Goal: Register for event/course

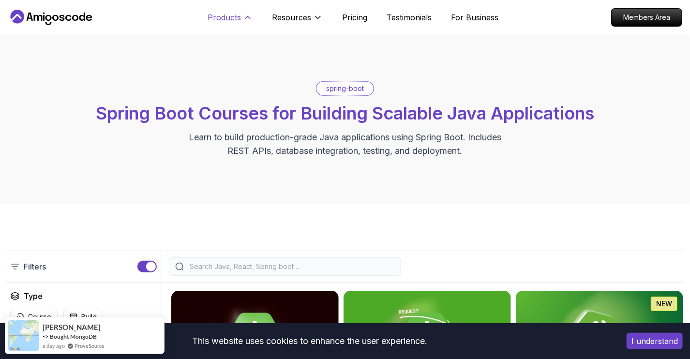
click at [248, 20] on icon at bounding box center [248, 18] width 10 height 10
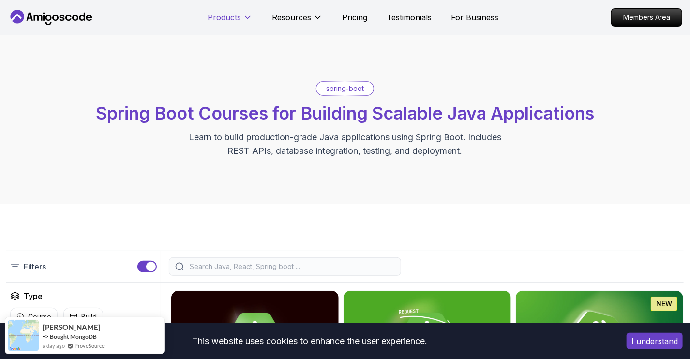
click at [248, 20] on icon at bounding box center [248, 18] width 10 height 10
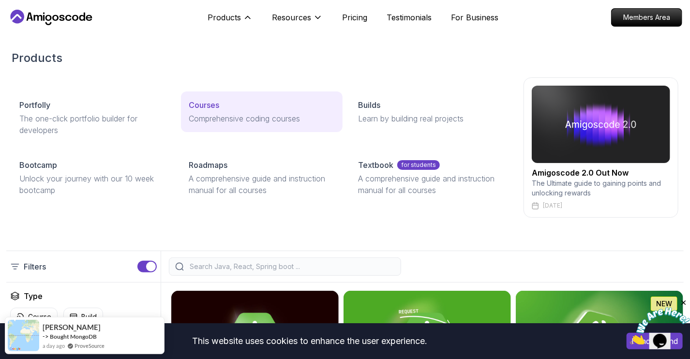
click at [205, 106] on p "Courses" at bounding box center [204, 105] width 30 height 12
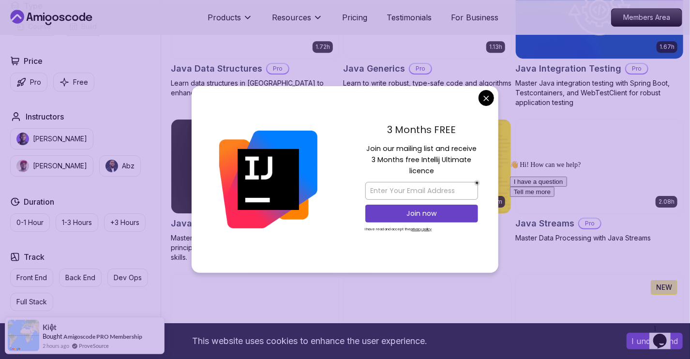
scroll to position [1646, 0]
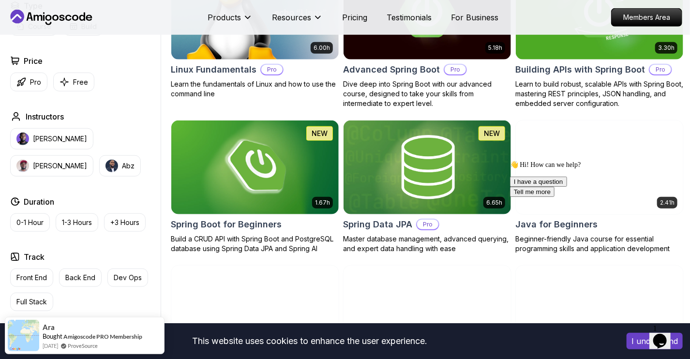
scroll to position [581, 0]
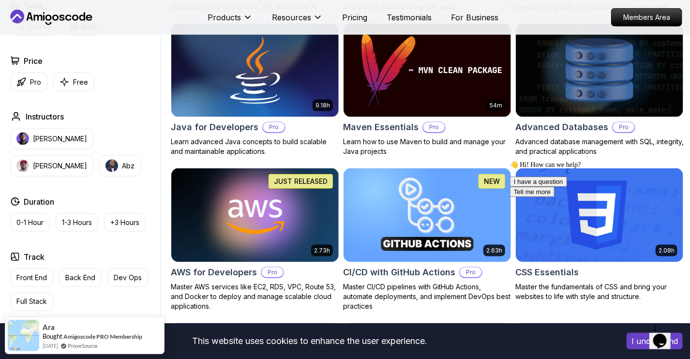
click at [663, 334] on icon "Chat widget" at bounding box center [660, 341] width 14 height 15
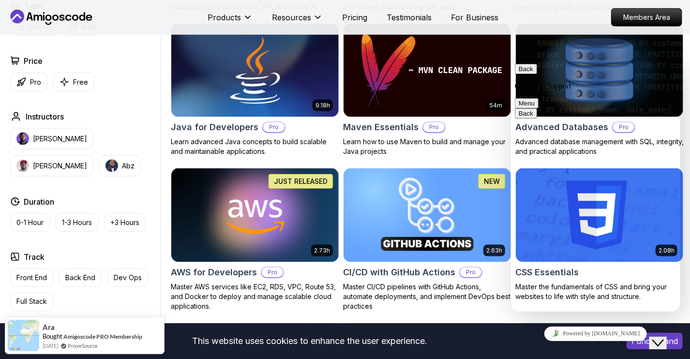
click at [663, 337] on icon "Close Chat This icon closes the chat window." at bounding box center [658, 343] width 12 height 12
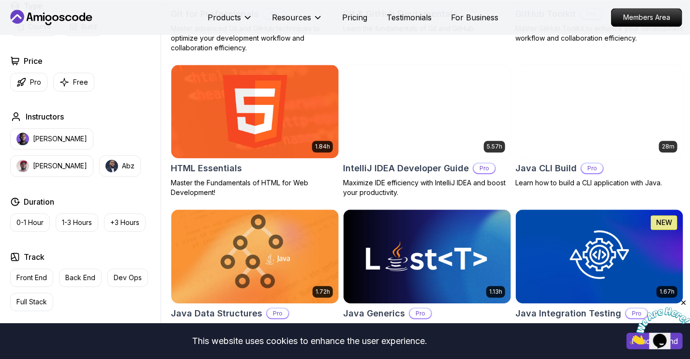
scroll to position [1113, 0]
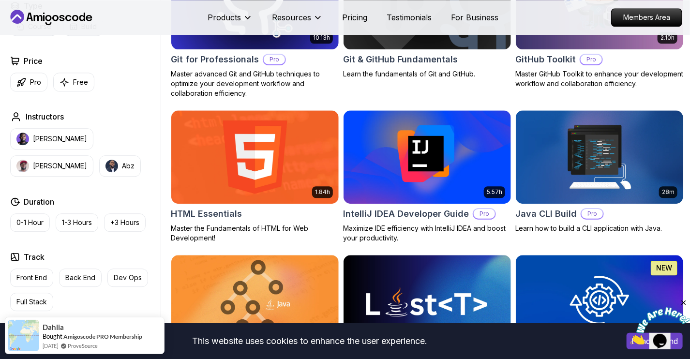
click at [422, 218] on h2 "IntelliJ IDEA Developer Guide" at bounding box center [406, 214] width 126 height 14
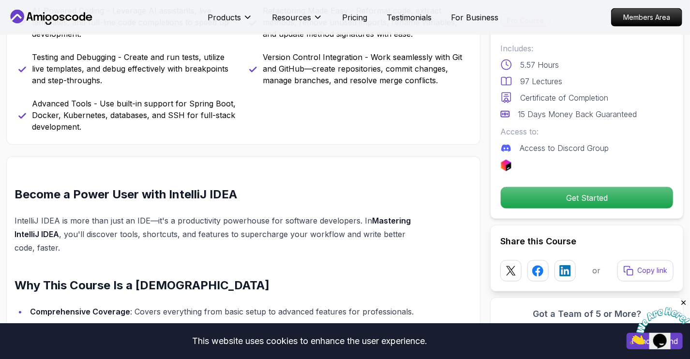
scroll to position [871, 0]
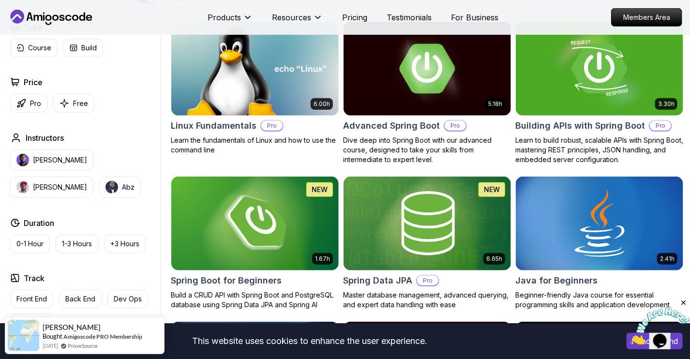
scroll to position [145, 0]
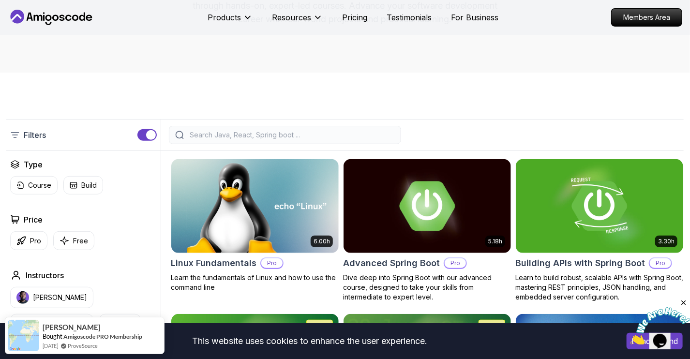
click at [279, 129] on div at bounding box center [285, 135] width 232 height 18
click at [283, 137] on input "search" at bounding box center [291, 135] width 207 height 10
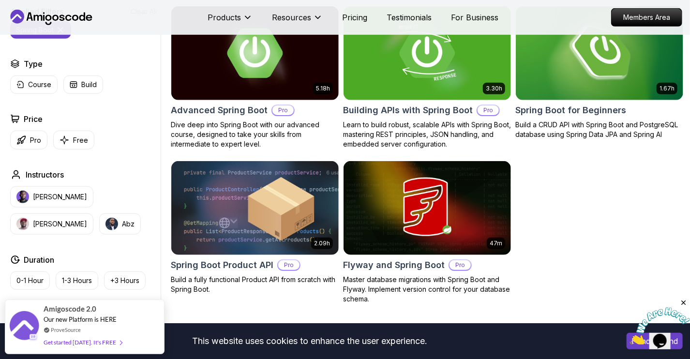
scroll to position [290, 0]
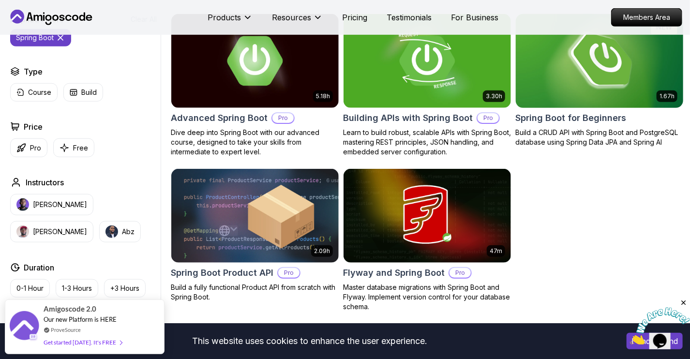
type input "spring boot"
click at [566, 114] on h2 "Spring Boot for Beginners" at bounding box center [571, 118] width 111 height 14
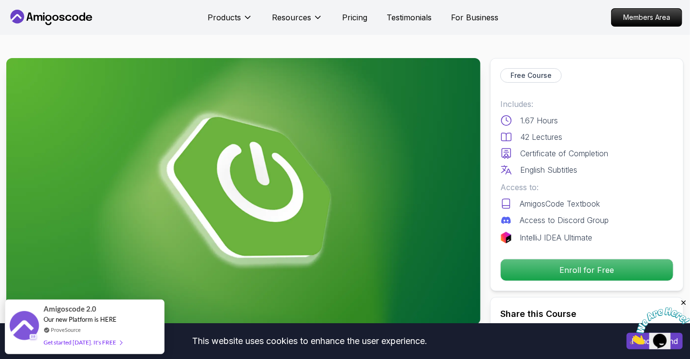
scroll to position [242, 0]
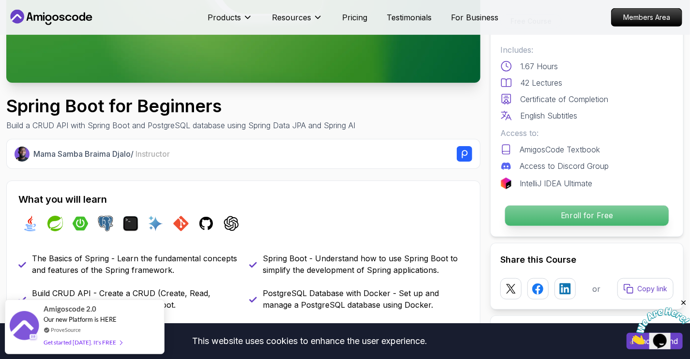
click at [556, 216] on p "Enroll for Free" at bounding box center [587, 216] width 164 height 20
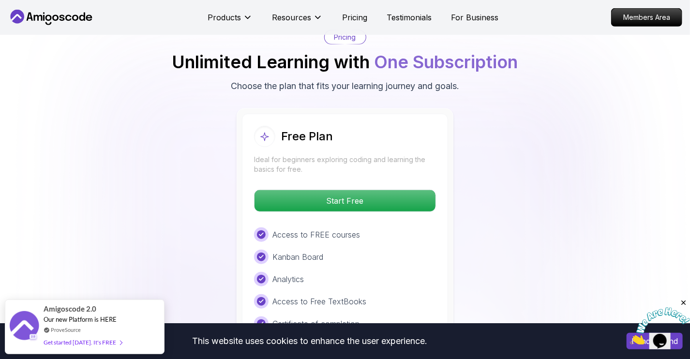
scroll to position [1946, 0]
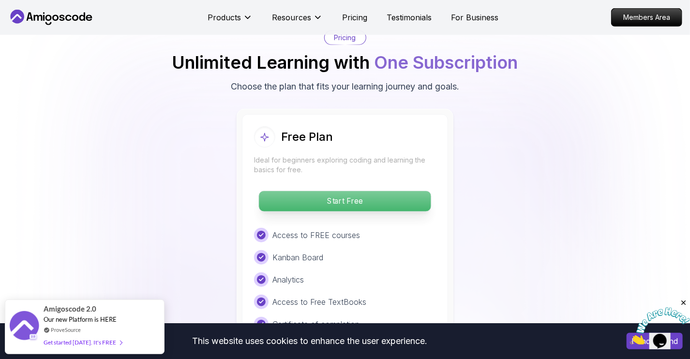
click at [341, 191] on p "Start Free" at bounding box center [345, 201] width 172 height 20
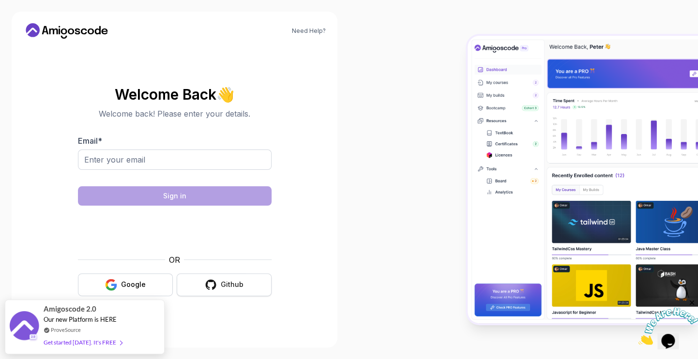
click at [253, 284] on button "Github" at bounding box center [224, 285] width 95 height 23
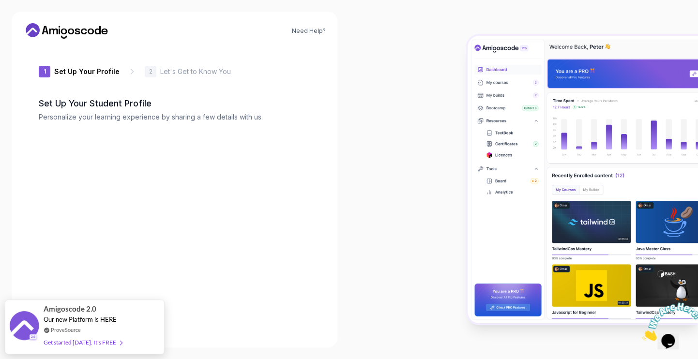
type input "sturdybisonbdc53"
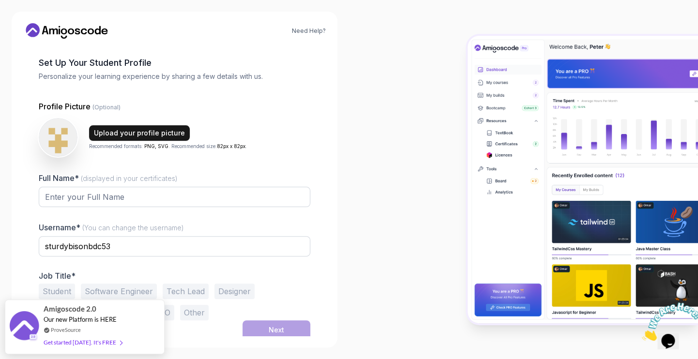
scroll to position [44, 0]
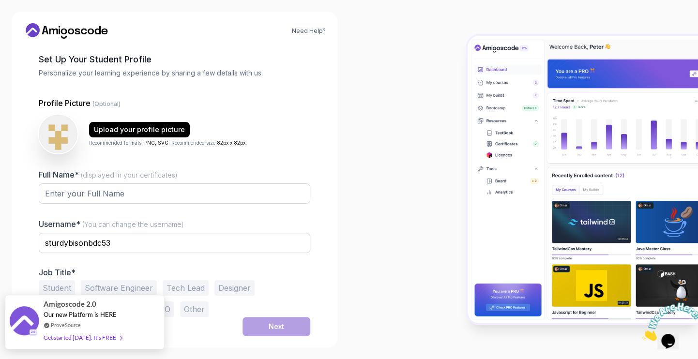
click at [91, 340] on div "Get started [DATE]. It's FREE" at bounding box center [83, 337] width 78 height 11
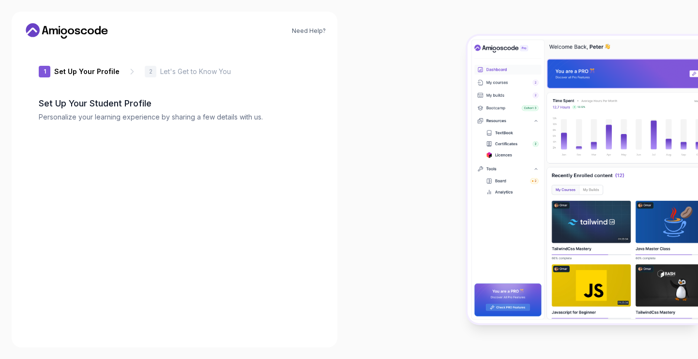
type input "zestywolf01864"
